Goal: Information Seeking & Learning: Check status

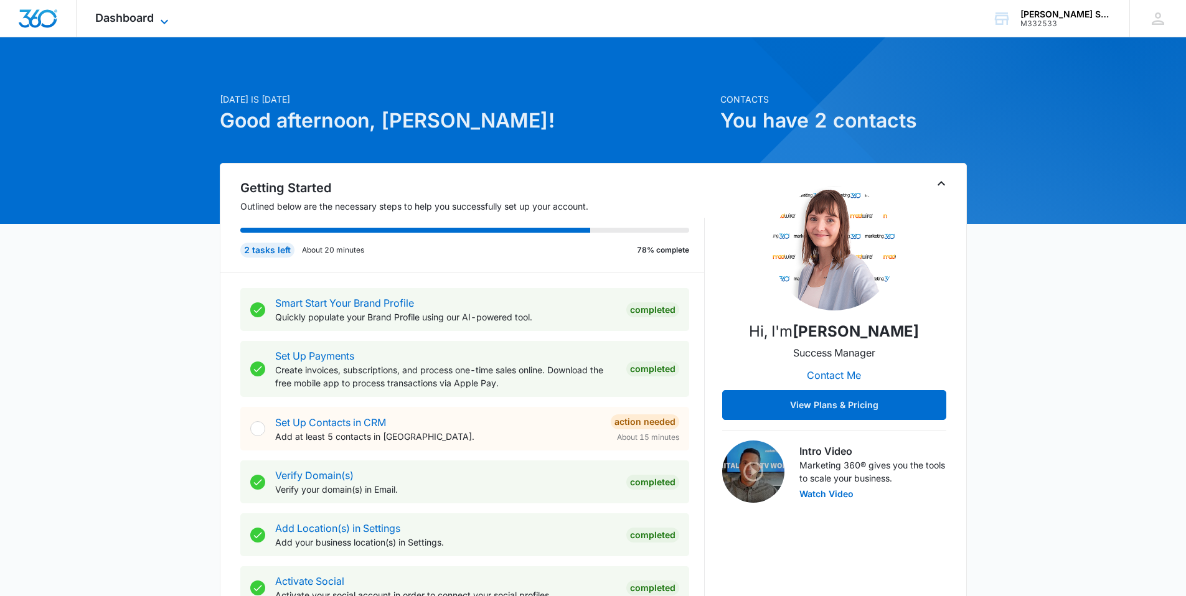
click at [169, 18] on icon at bounding box center [164, 21] width 15 height 15
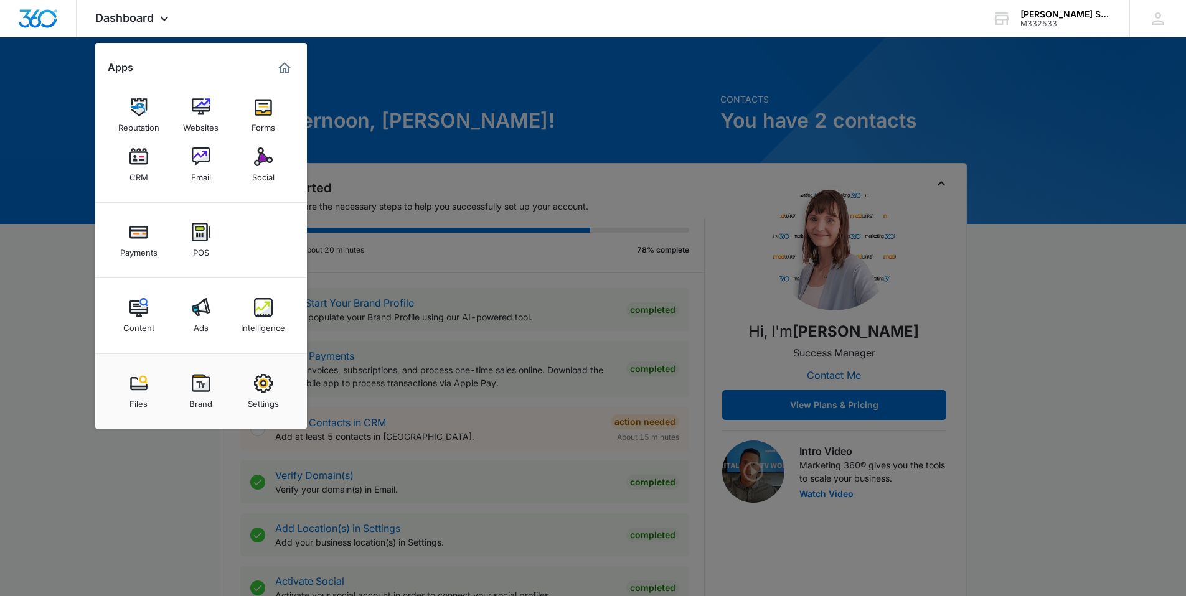
drag, startPoint x: 207, startPoint y: 316, endPoint x: 251, endPoint y: 303, distance: 45.3
click at [208, 315] on img at bounding box center [201, 307] width 19 height 19
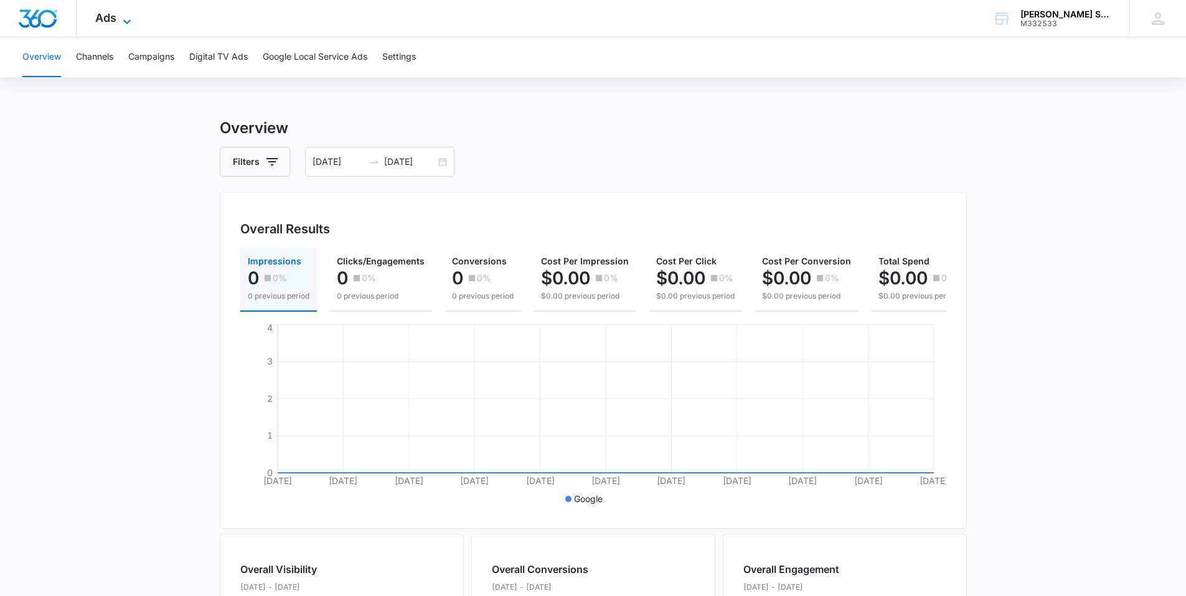
click at [130, 22] on icon at bounding box center [127, 21] width 15 height 15
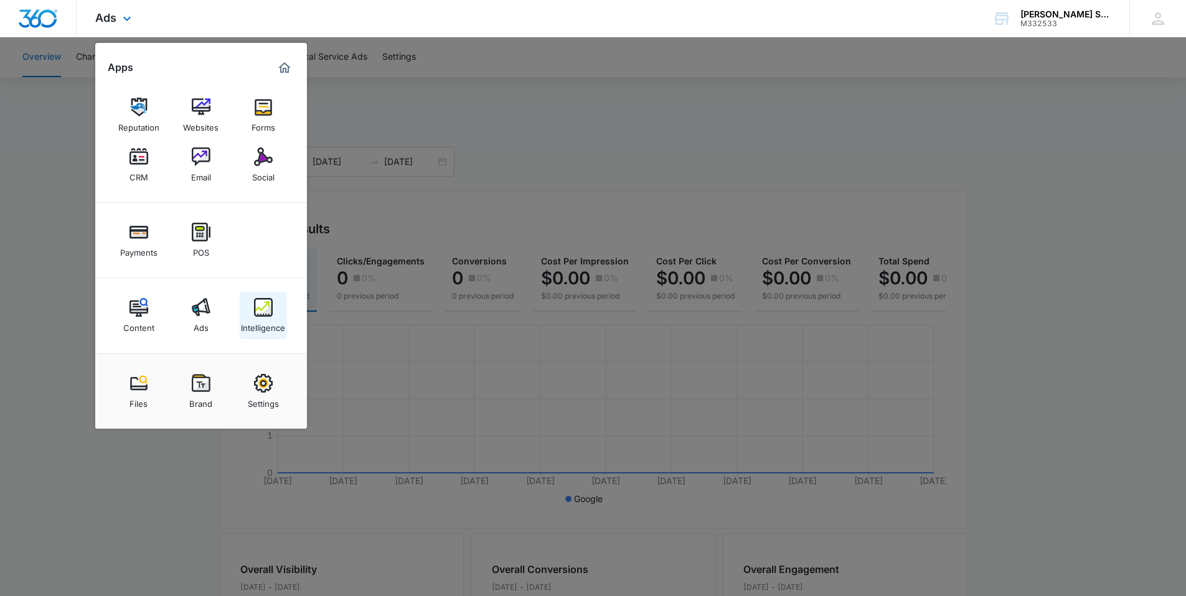
click at [280, 317] on div "Intelligence" at bounding box center [263, 325] width 44 height 16
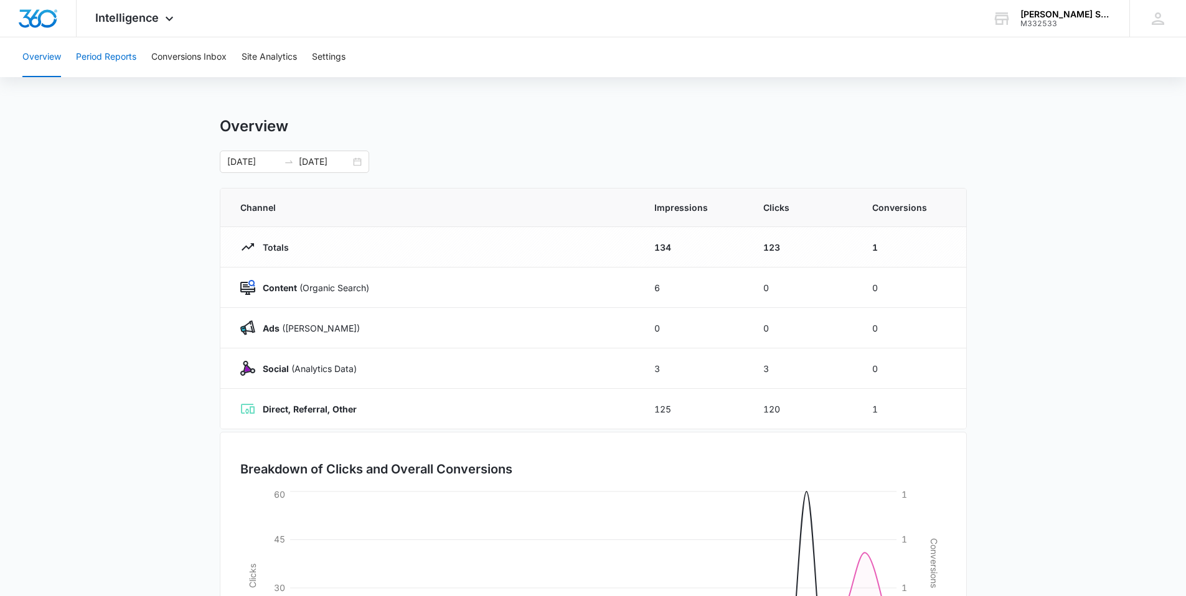
click at [126, 62] on button "Period Reports" at bounding box center [106, 57] width 60 height 40
